Goal: Information Seeking & Learning: Learn about a topic

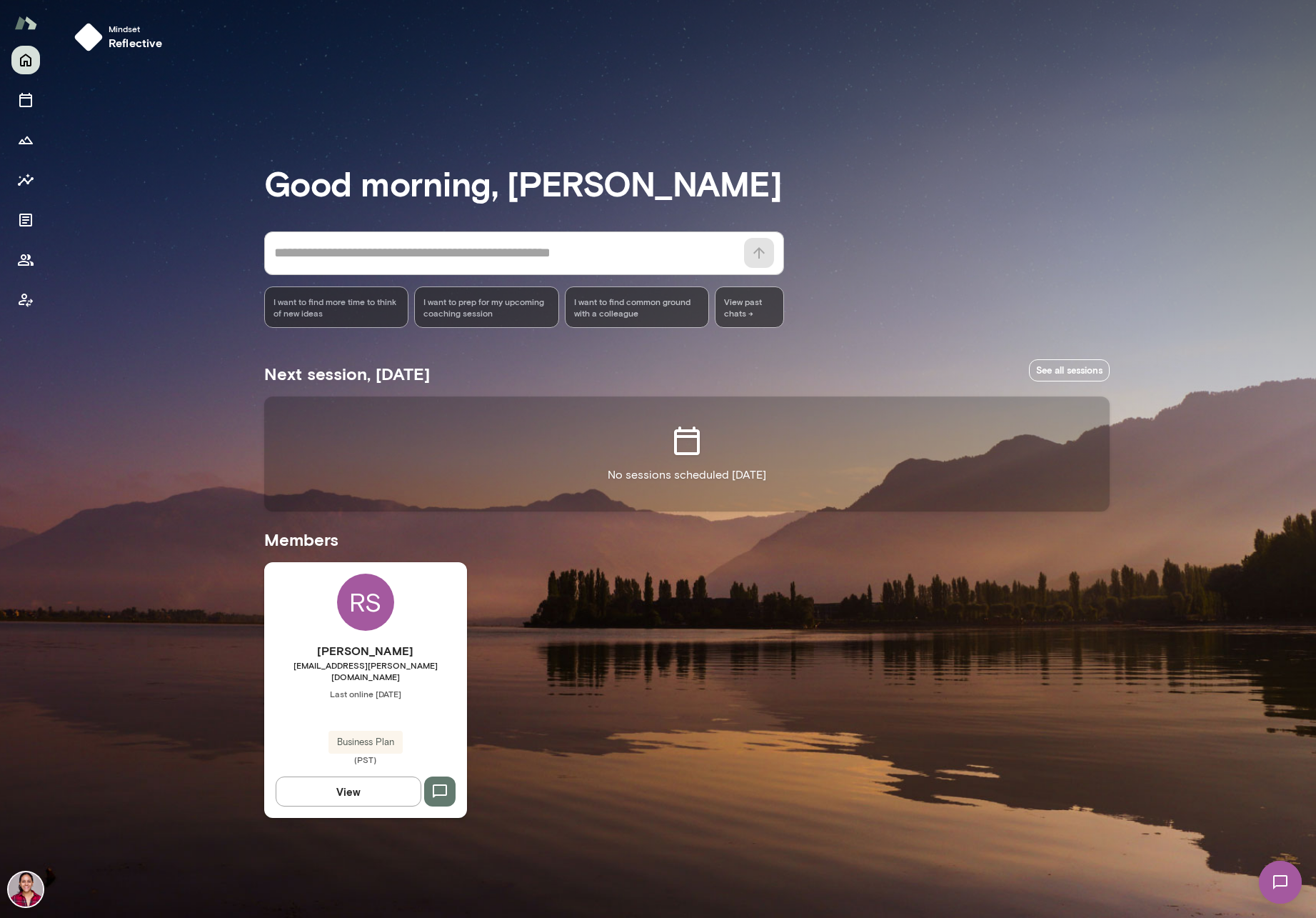
click at [377, 616] on div "RS" at bounding box center [365, 602] width 57 height 57
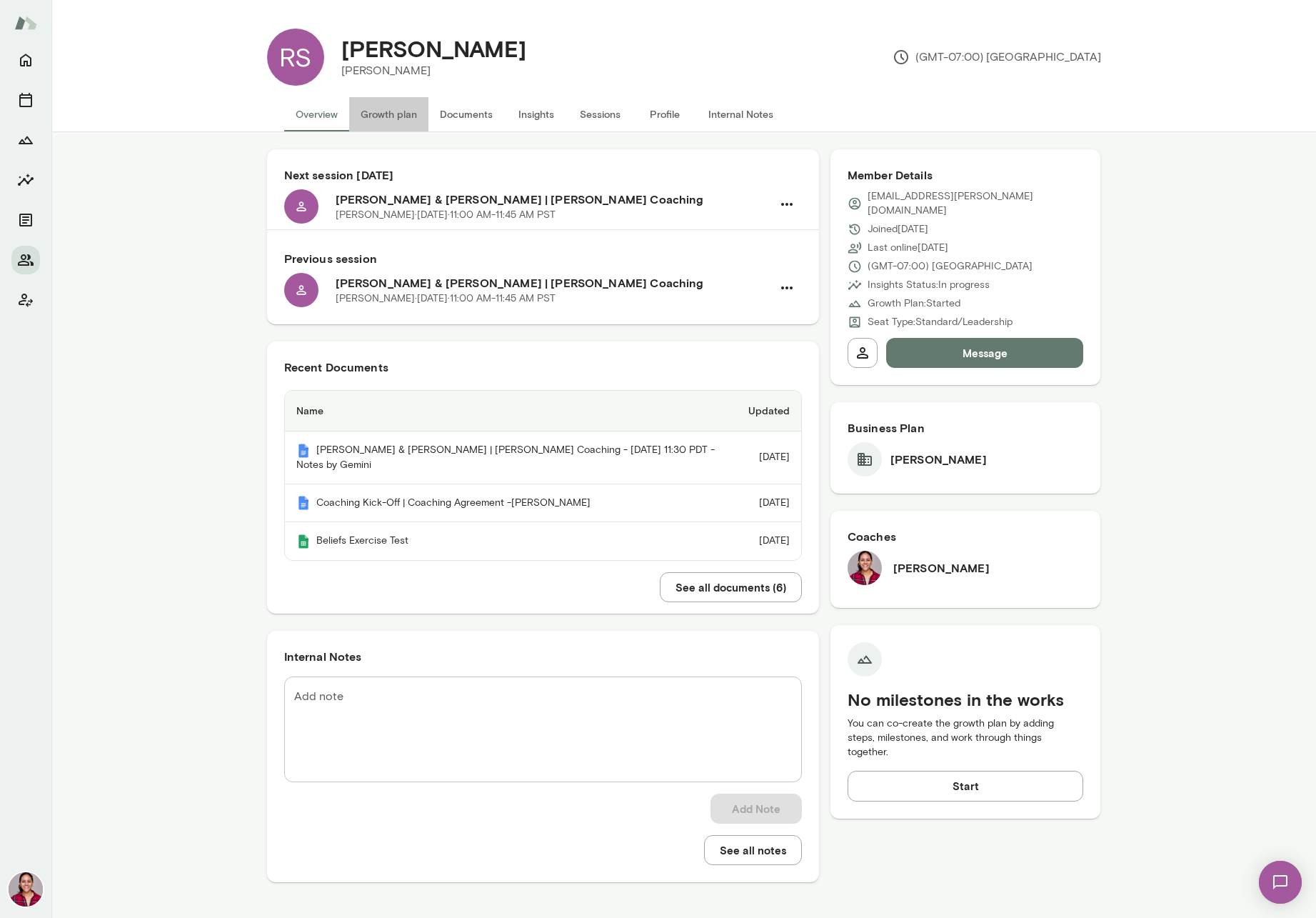
click at [389, 113] on button "Growth plan" at bounding box center [388, 114] width 80 height 35
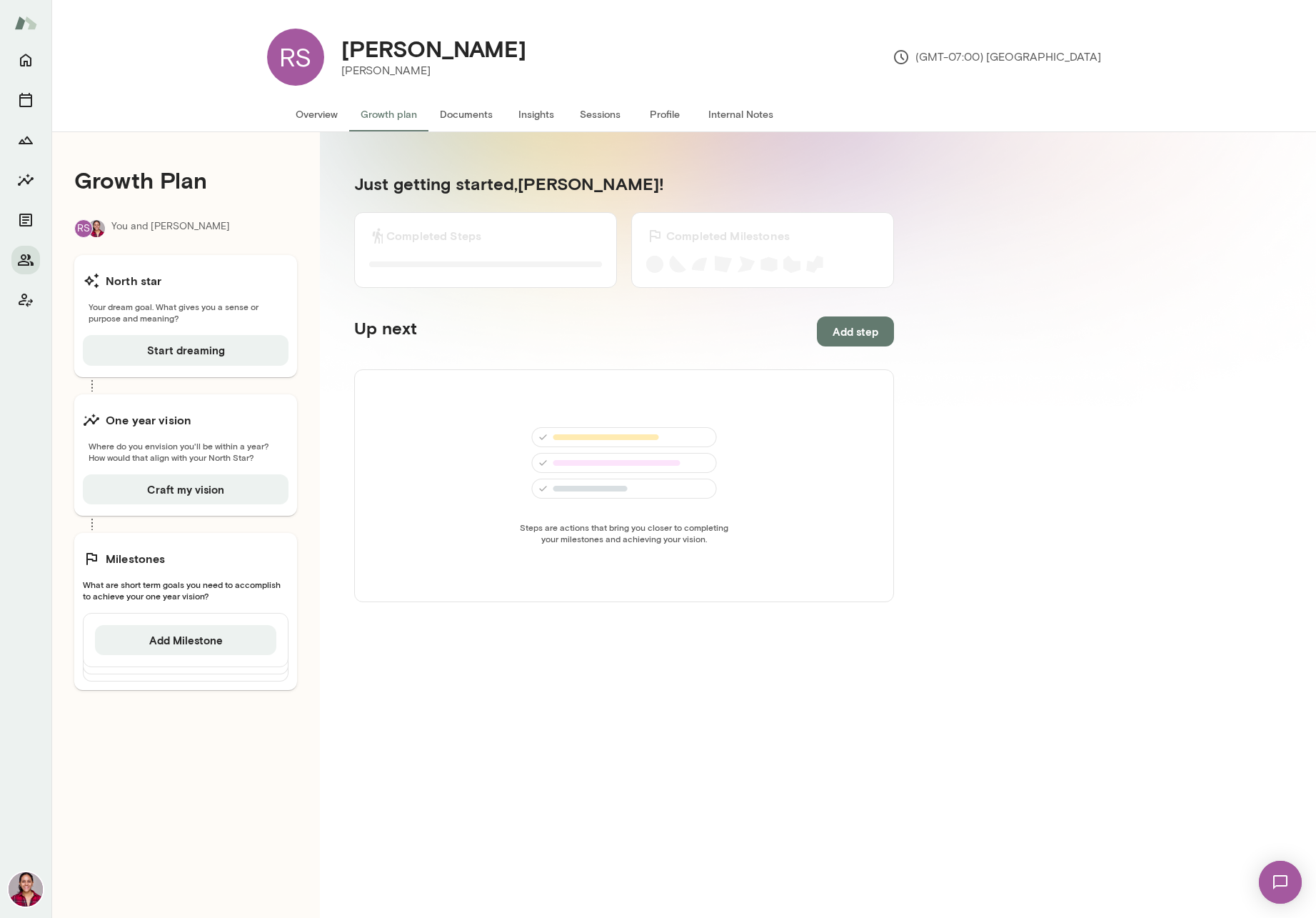
click at [536, 108] on button "Insights" at bounding box center [536, 114] width 65 height 35
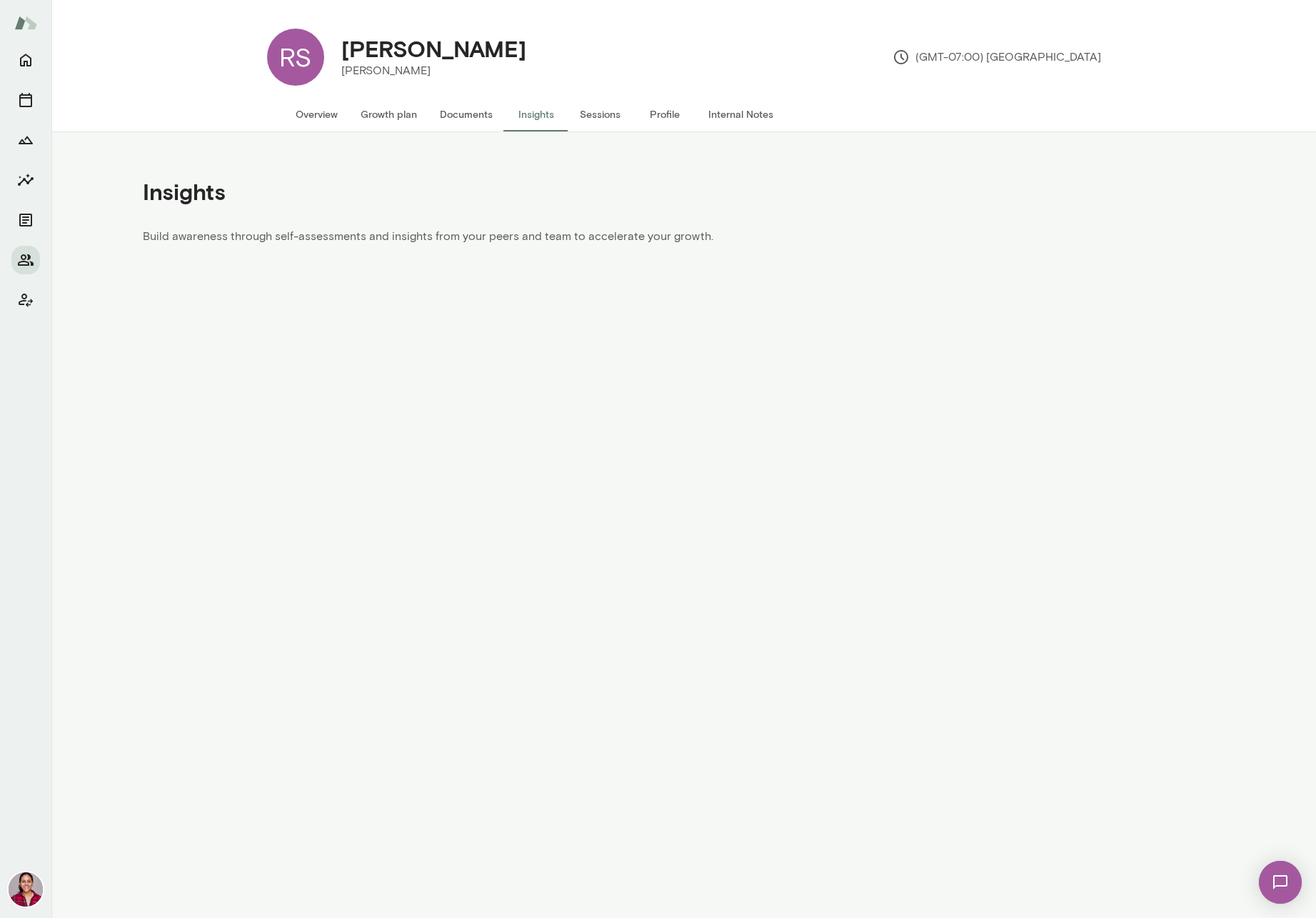
click at [630, 117] on button "Sessions" at bounding box center [600, 114] width 65 height 35
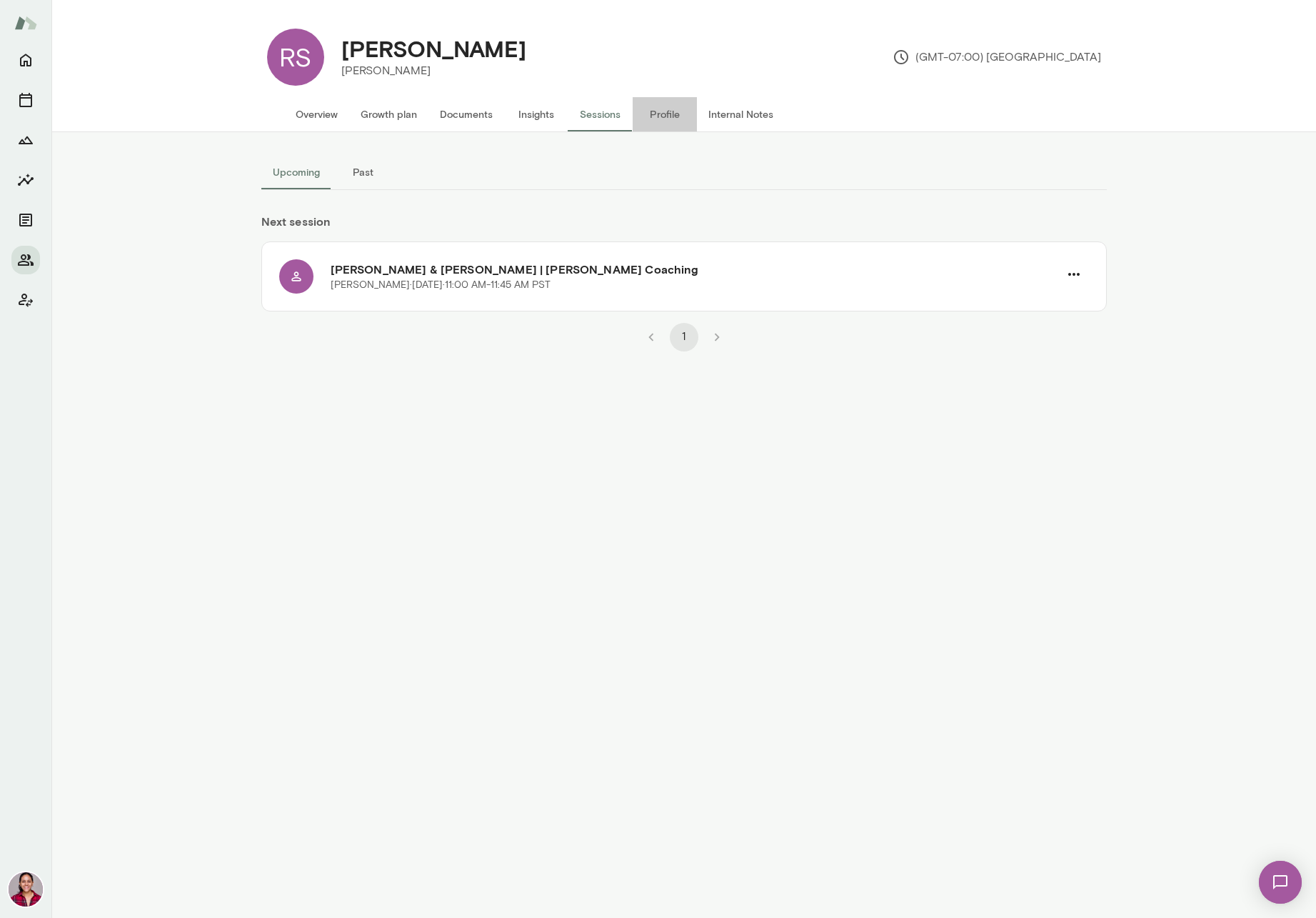
click at [666, 116] on button "Profile" at bounding box center [665, 114] width 65 height 35
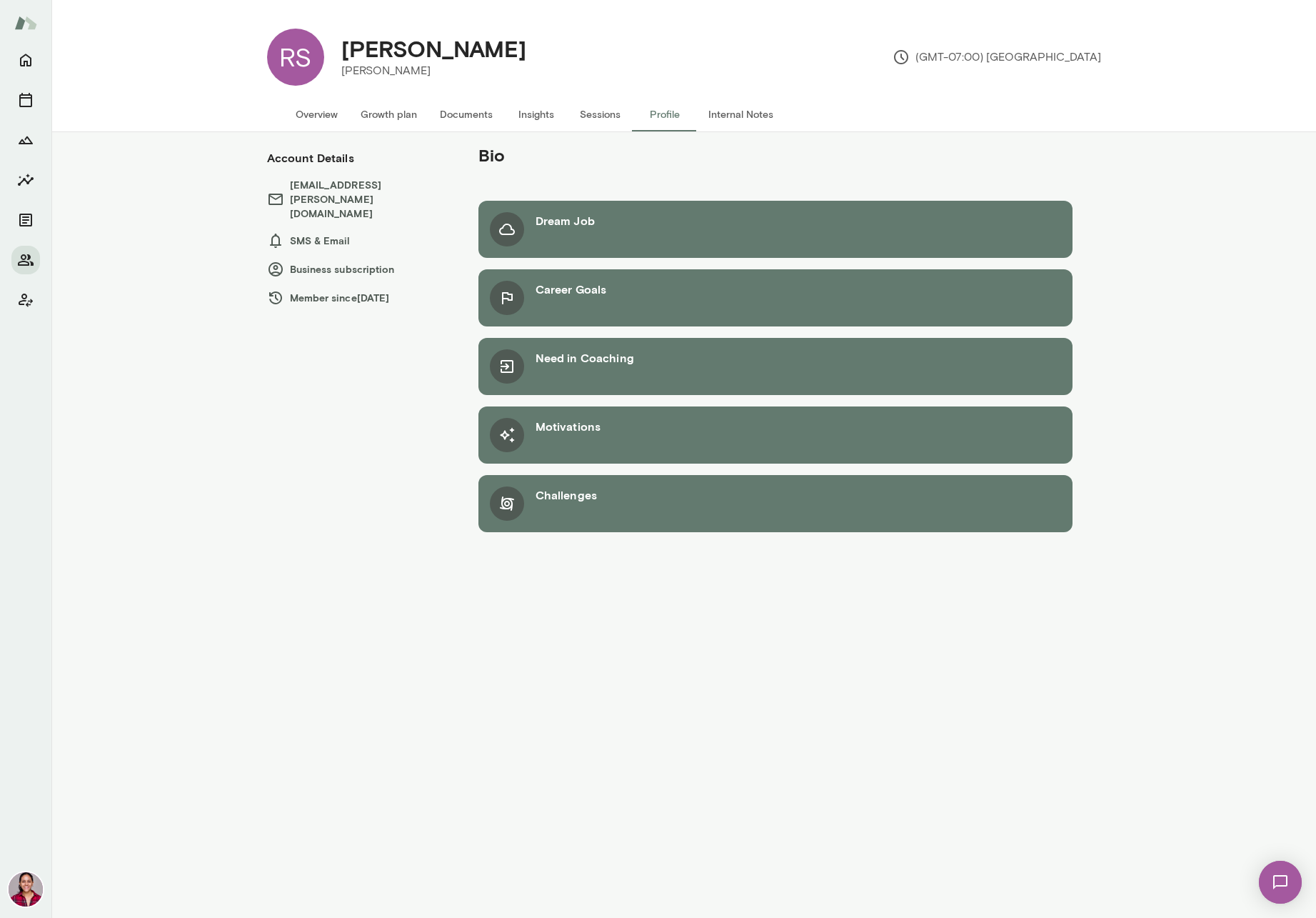
click at [307, 119] on button "Overview" at bounding box center [316, 114] width 65 height 35
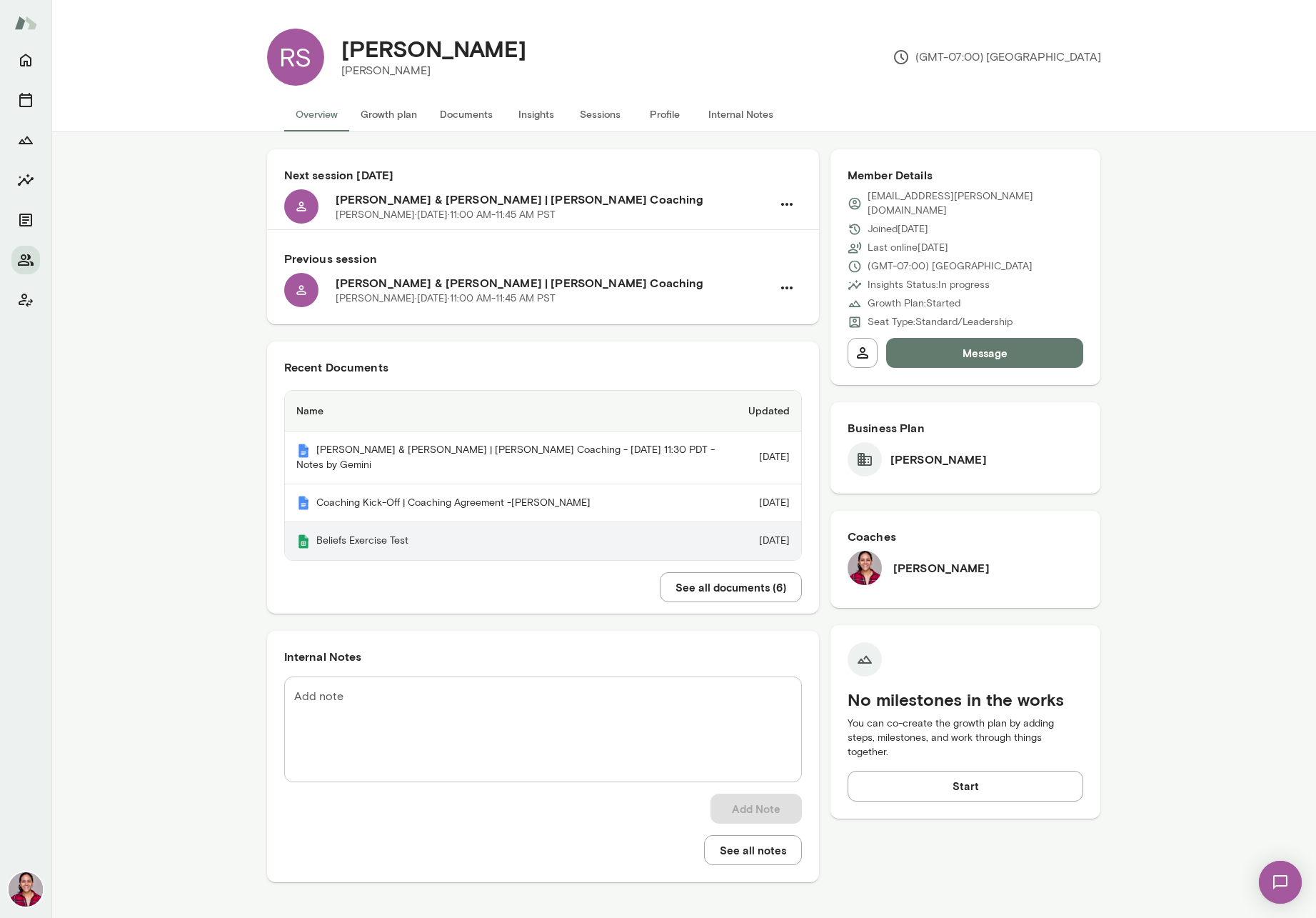
scroll to position [26, 0]
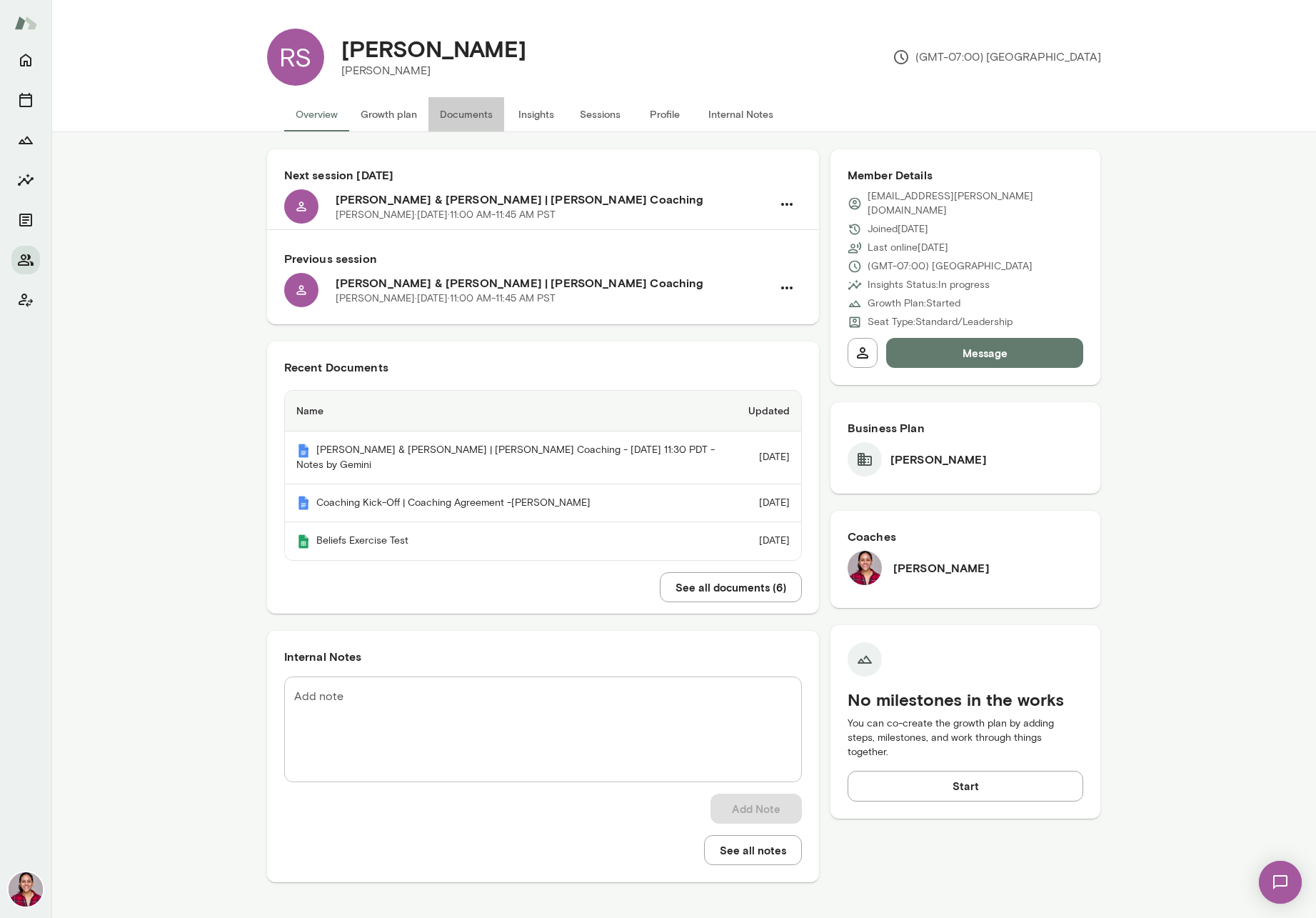
click at [455, 101] on button "Documents" at bounding box center [466, 114] width 76 height 35
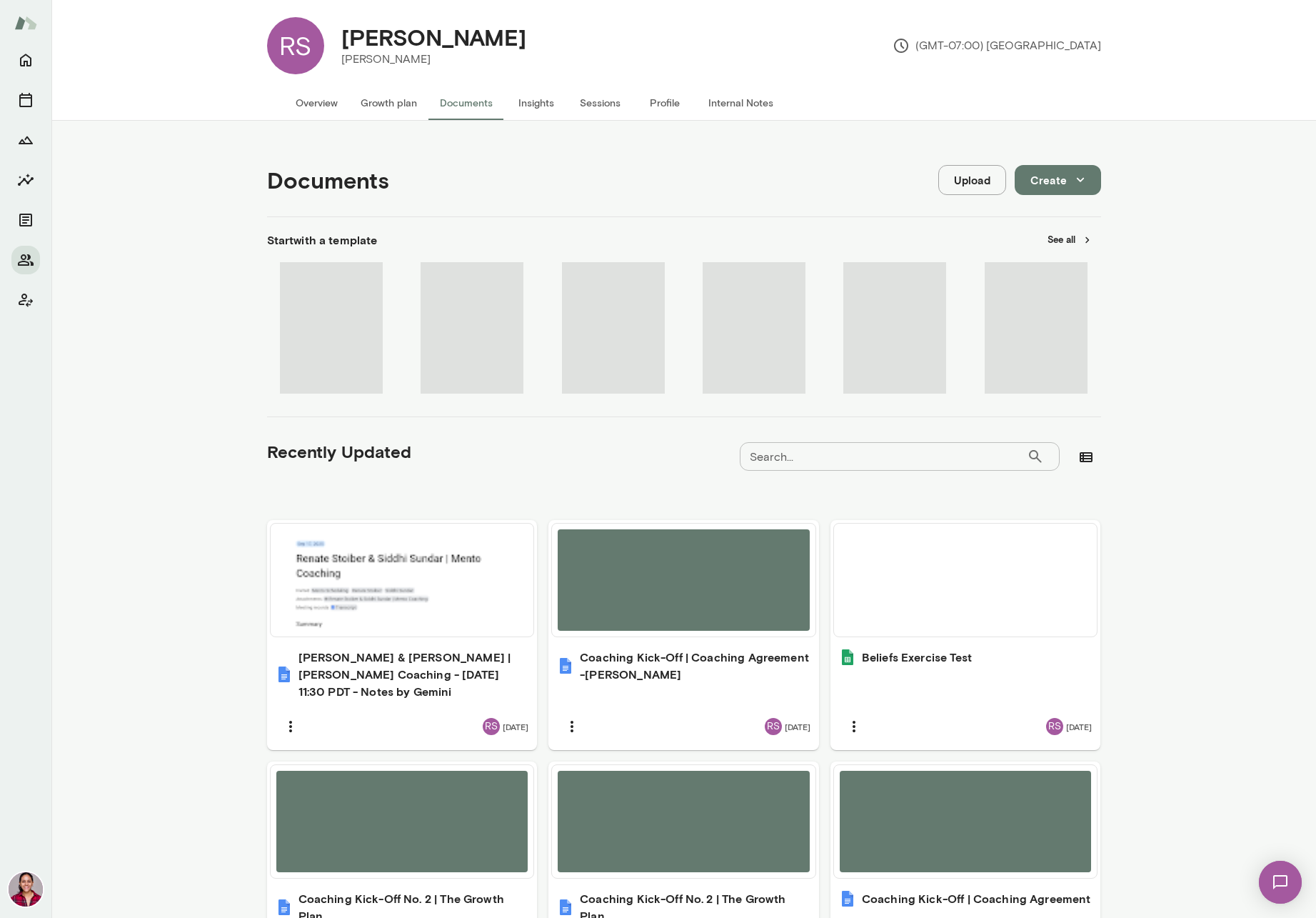
scroll to position [26, 0]
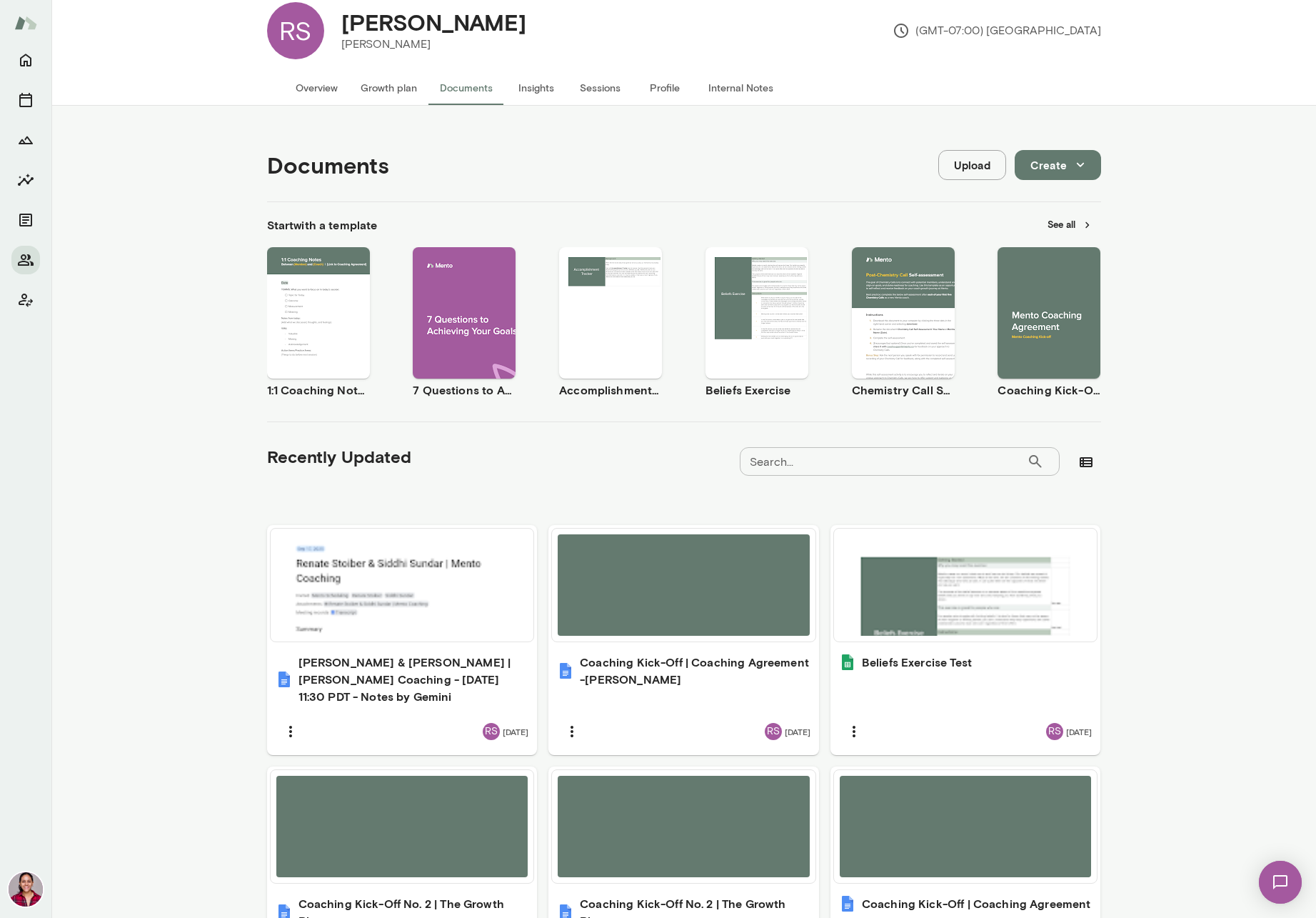
click at [391, 92] on button "Growth plan" at bounding box center [388, 88] width 80 height 35
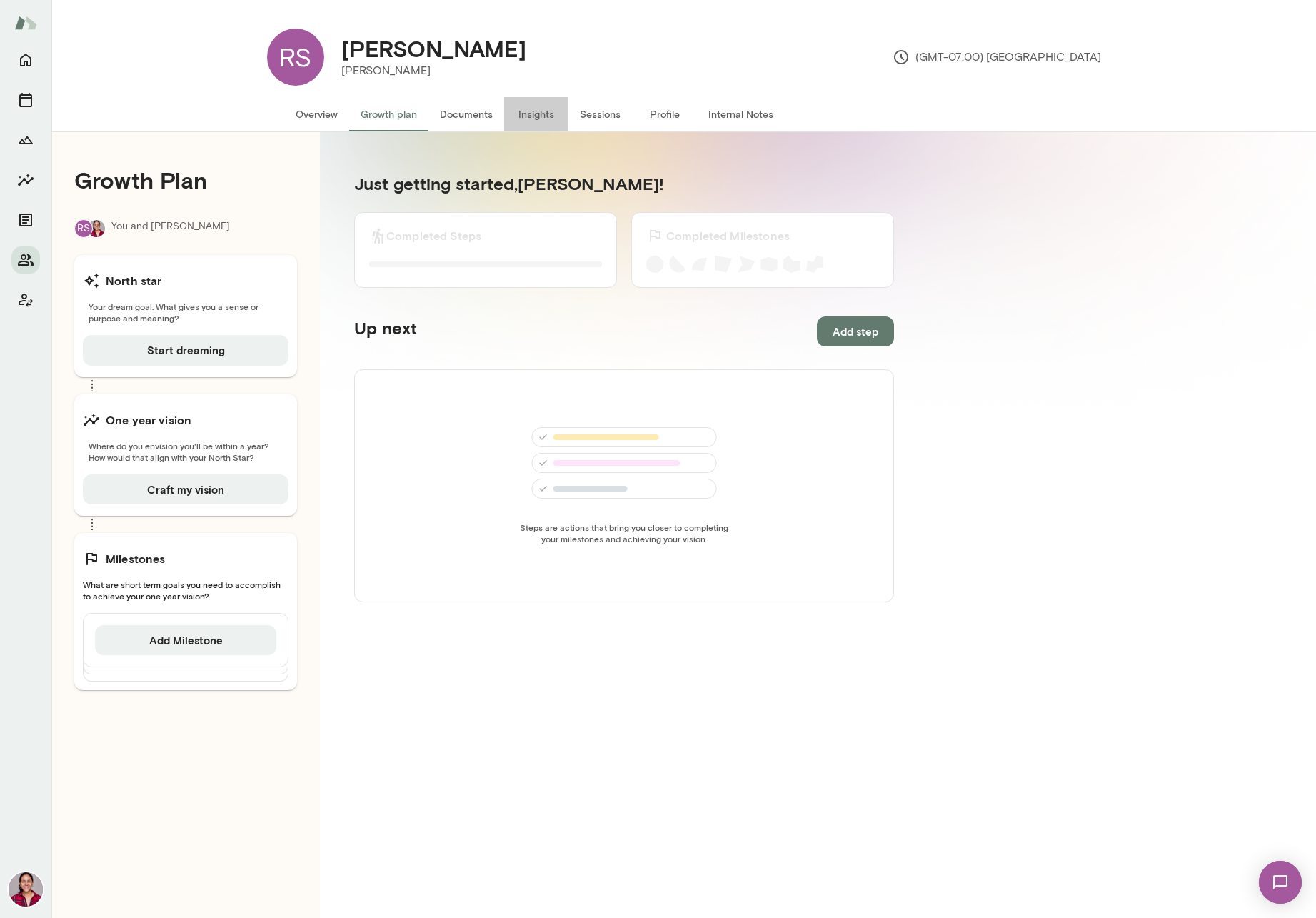
click at [542, 119] on button "Insights" at bounding box center [536, 114] width 65 height 35
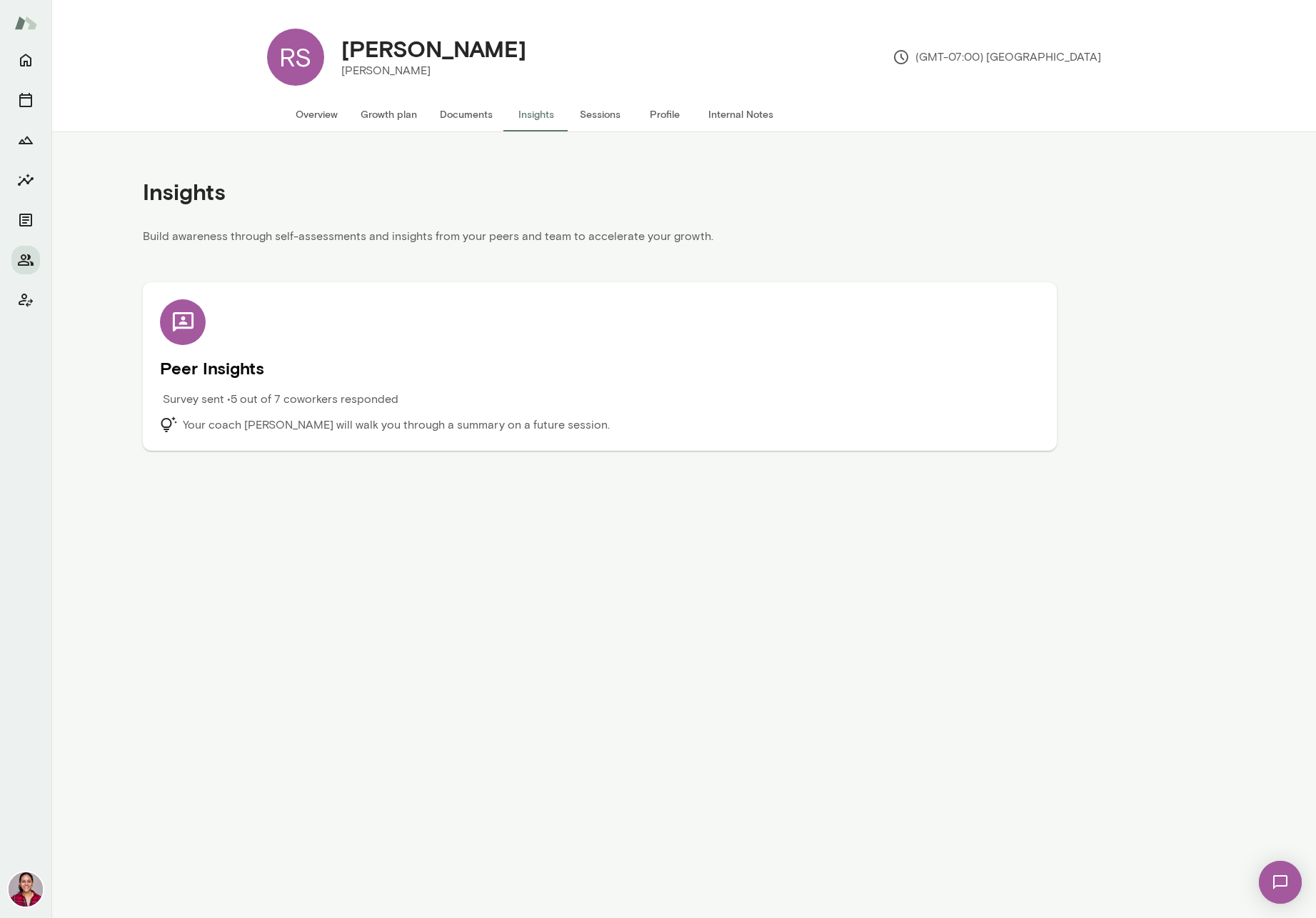
click at [354, 393] on p "Survey sent • 5 out of 7 coworkers responded" at bounding box center [281, 400] width 236 height 17
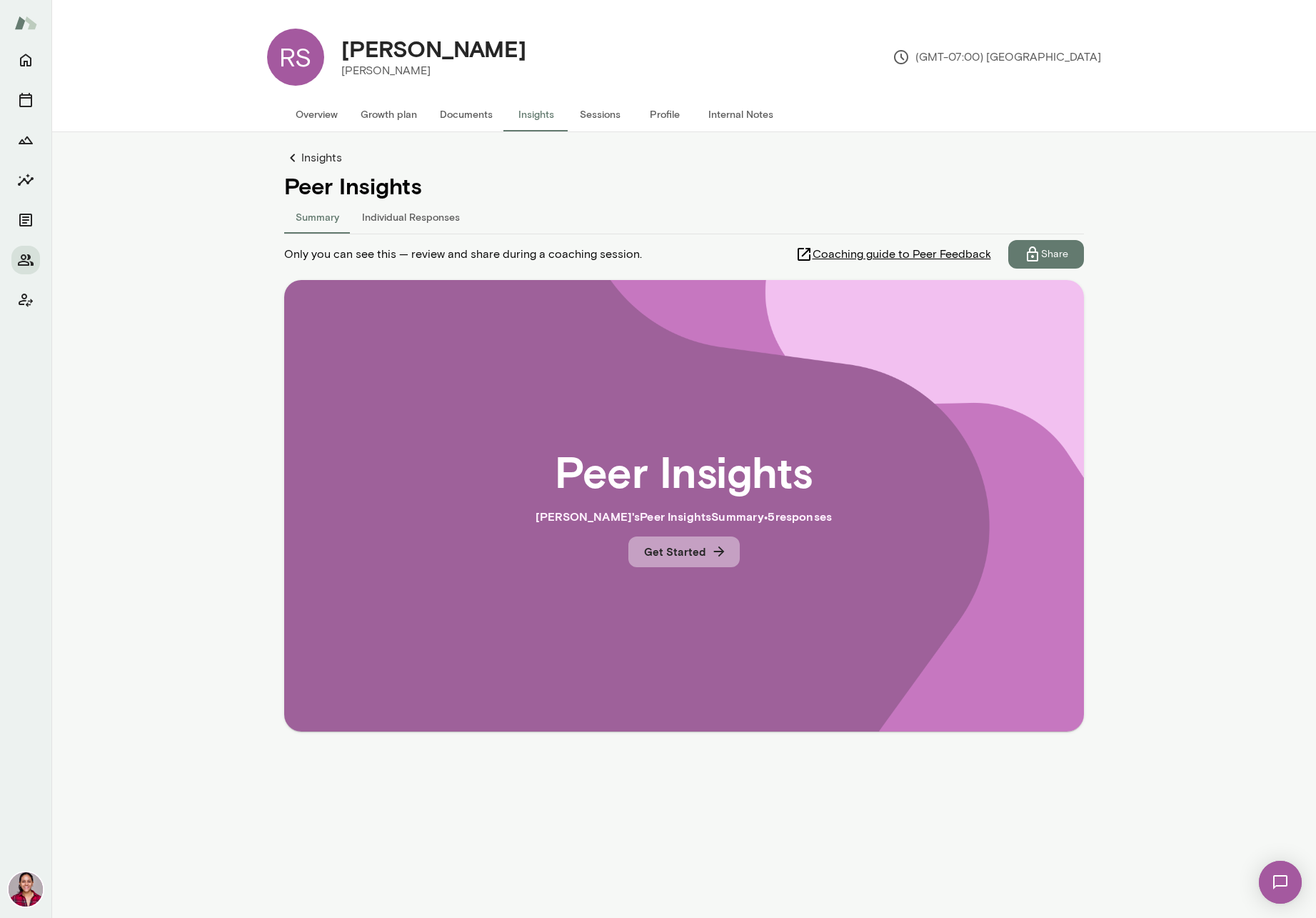
click at [658, 552] on button "Get Started" at bounding box center [684, 551] width 111 height 30
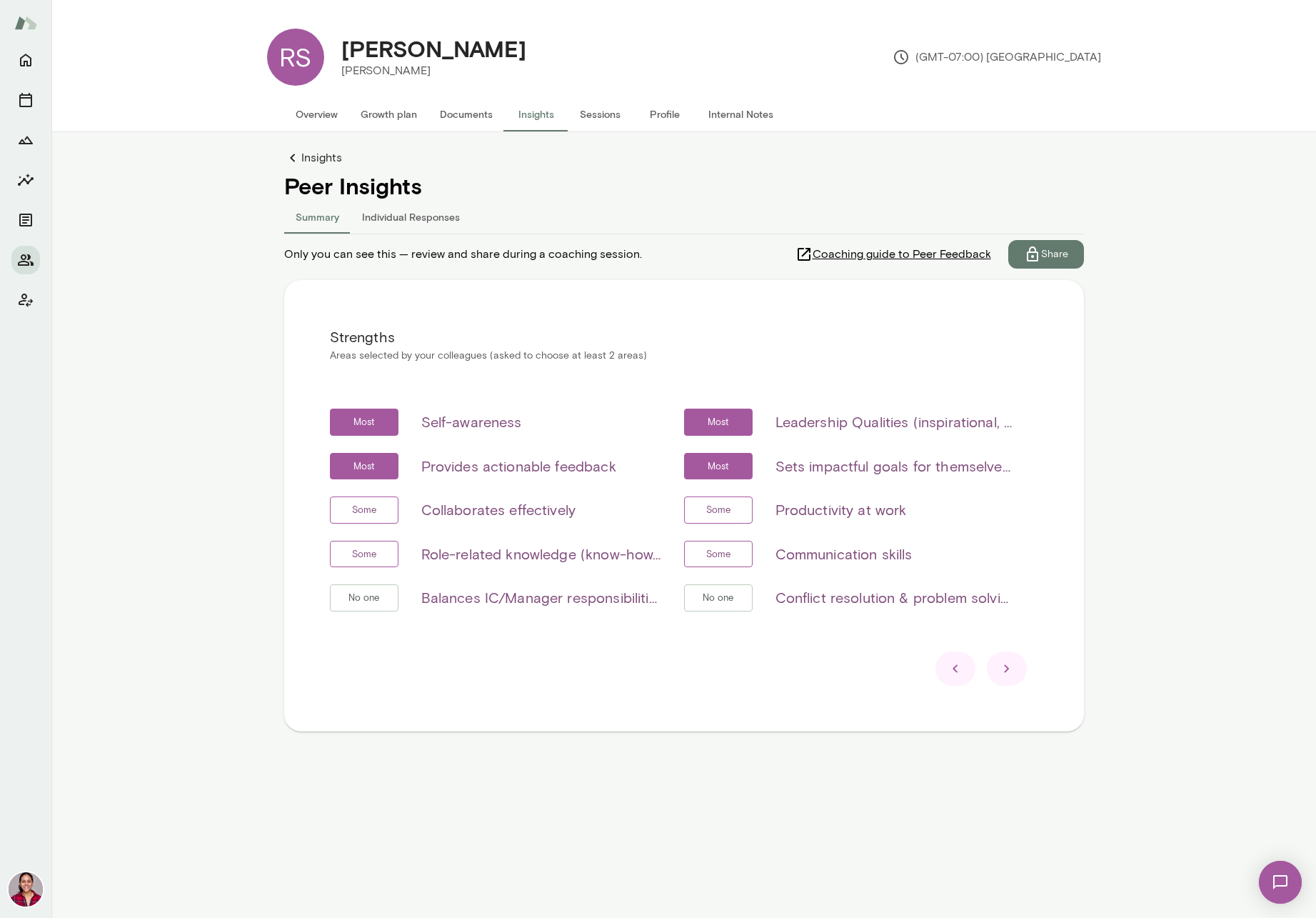
click at [1019, 673] on div at bounding box center [1006, 668] width 40 height 35
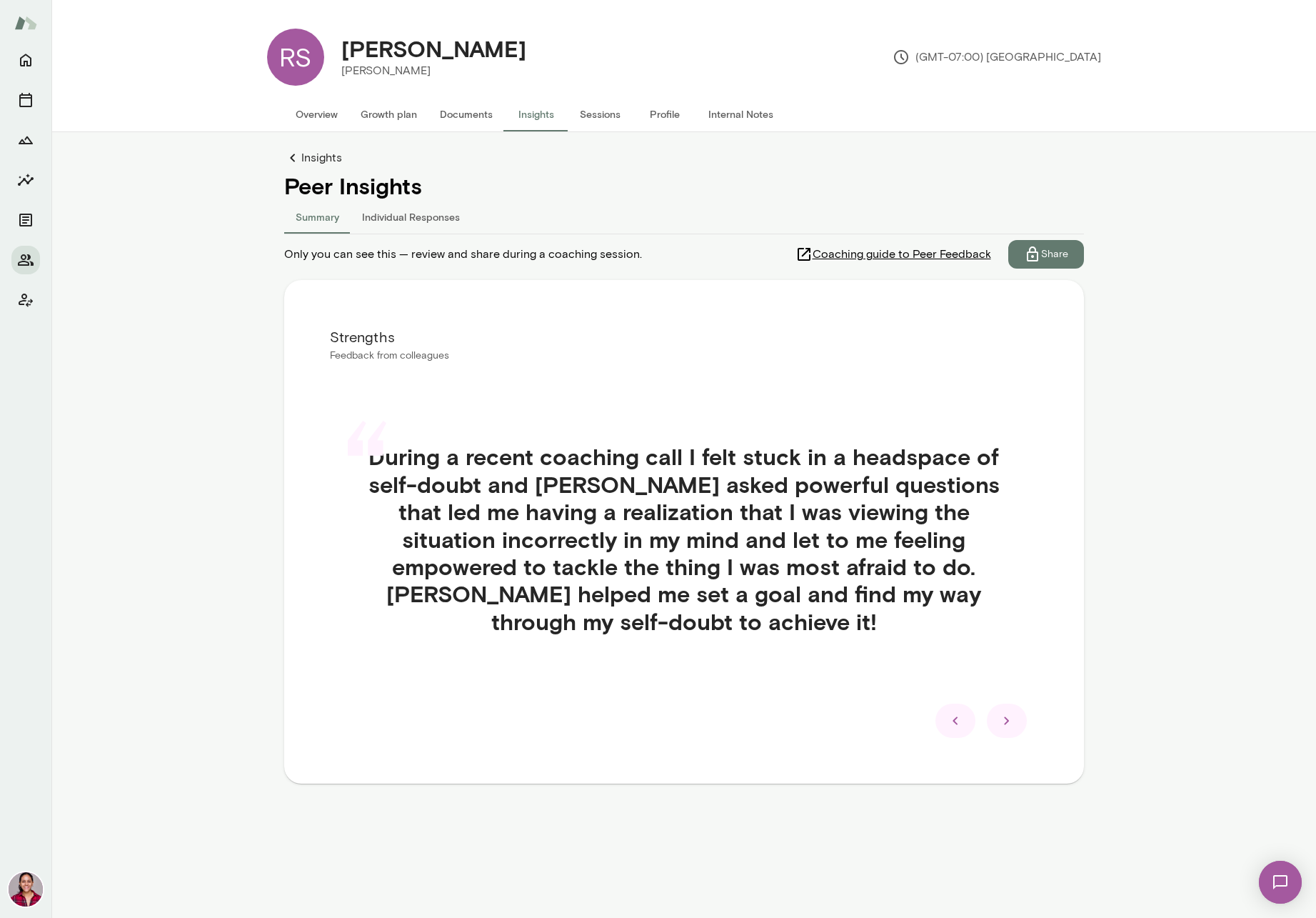
click at [1010, 730] on div at bounding box center [1006, 721] width 40 height 35
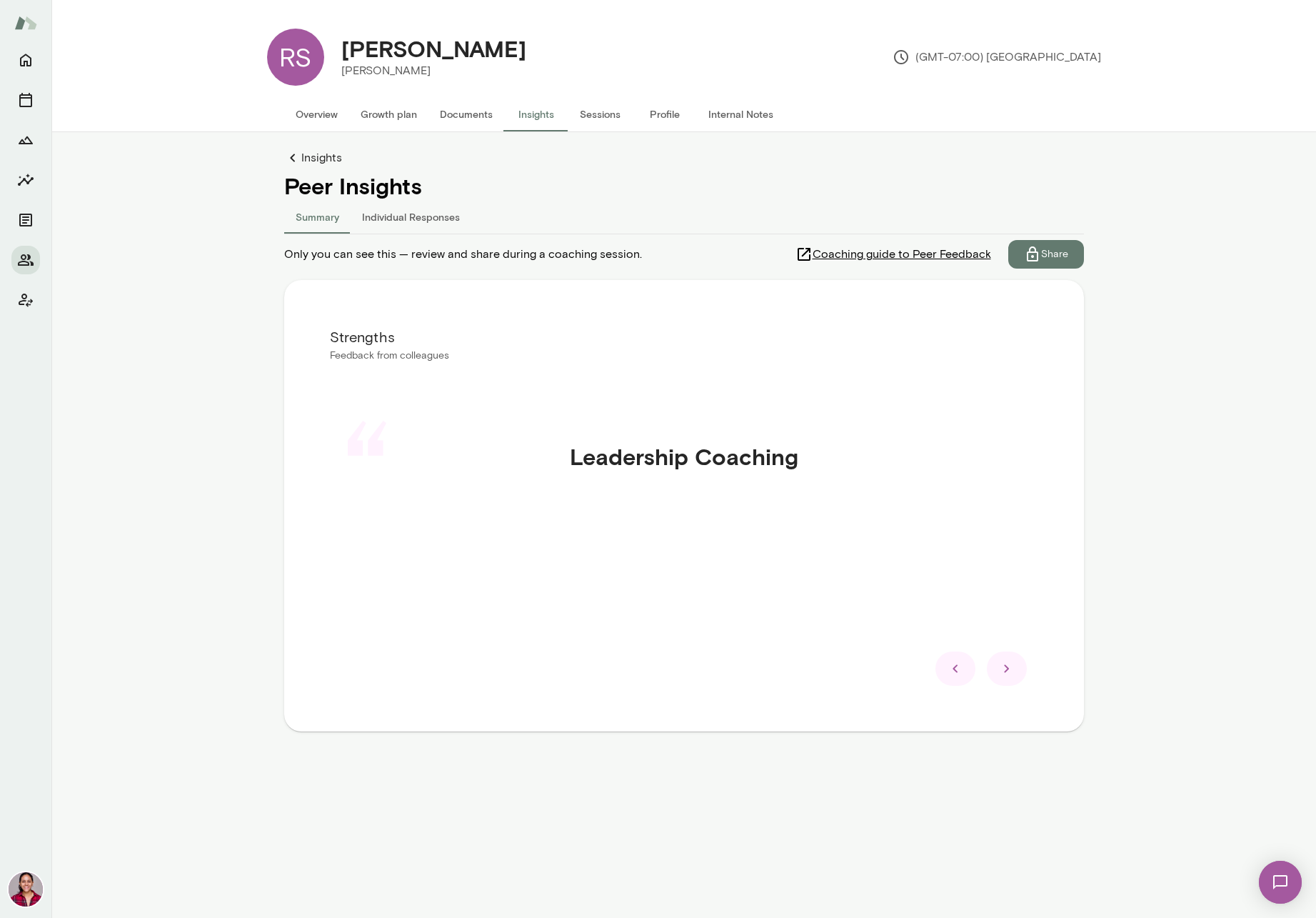
click at [1007, 667] on icon at bounding box center [1007, 669] width 17 height 17
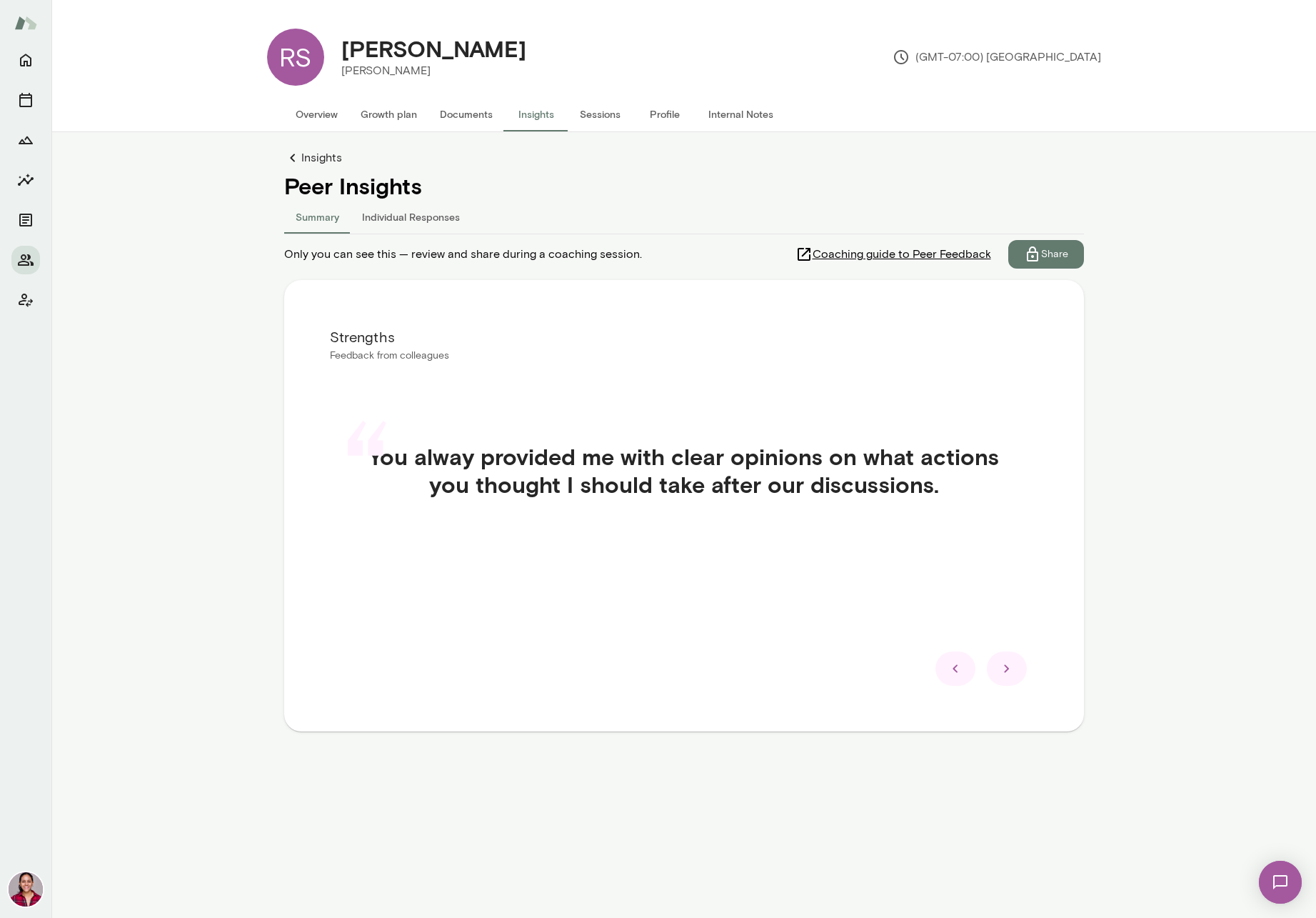
click at [1011, 678] on icon at bounding box center [1007, 669] width 17 height 17
